Goal: Information Seeking & Learning: Learn about a topic

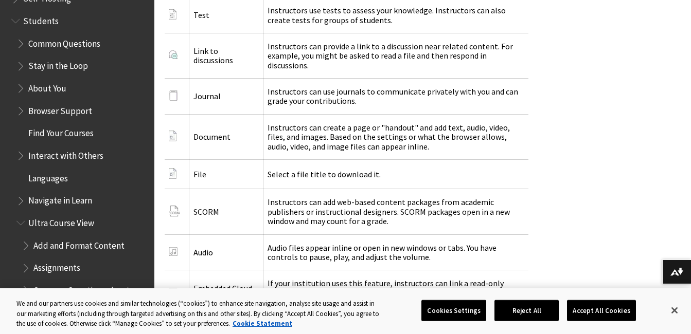
scroll to position [938, 0]
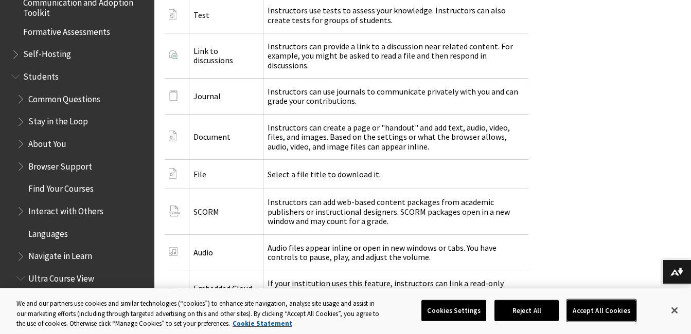
click at [606, 312] on button "Accept All Cookies" at bounding box center [601, 311] width 68 height 22
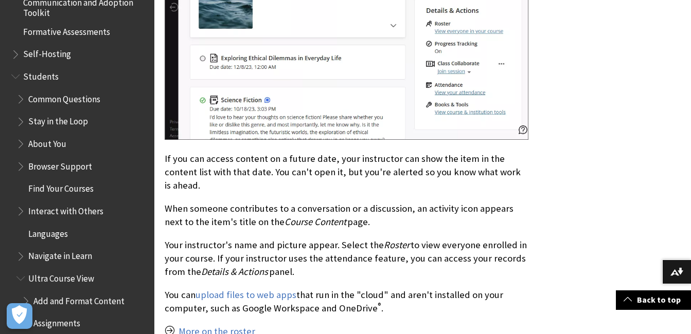
scroll to position [965, 0]
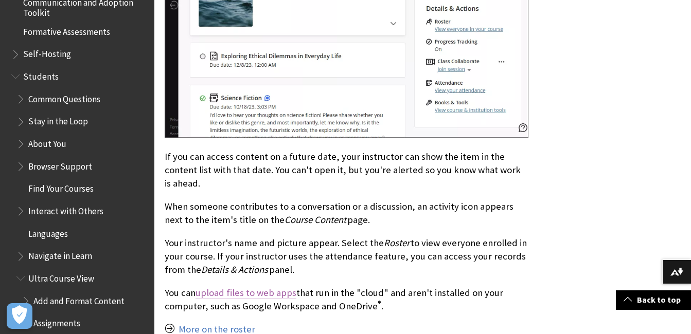
click at [274, 287] on link "upload files to web apps" at bounding box center [245, 293] width 101 height 12
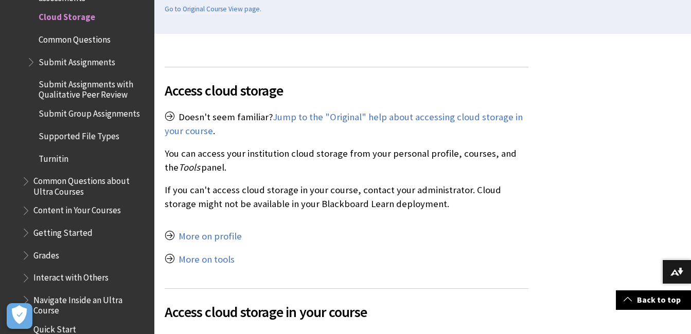
scroll to position [309, 0]
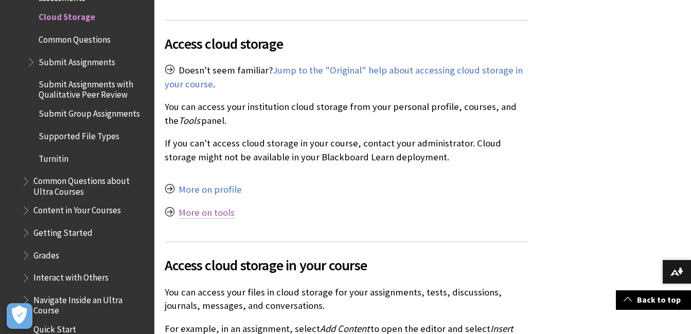
click at [216, 214] on link "More on tools" at bounding box center [207, 213] width 56 height 12
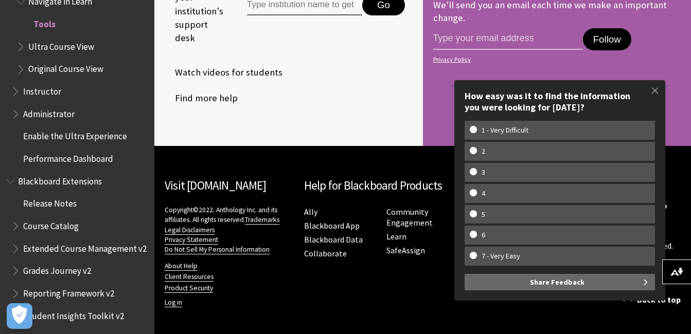
scroll to position [835, 0]
